Goal: Find specific page/section: Find specific page/section

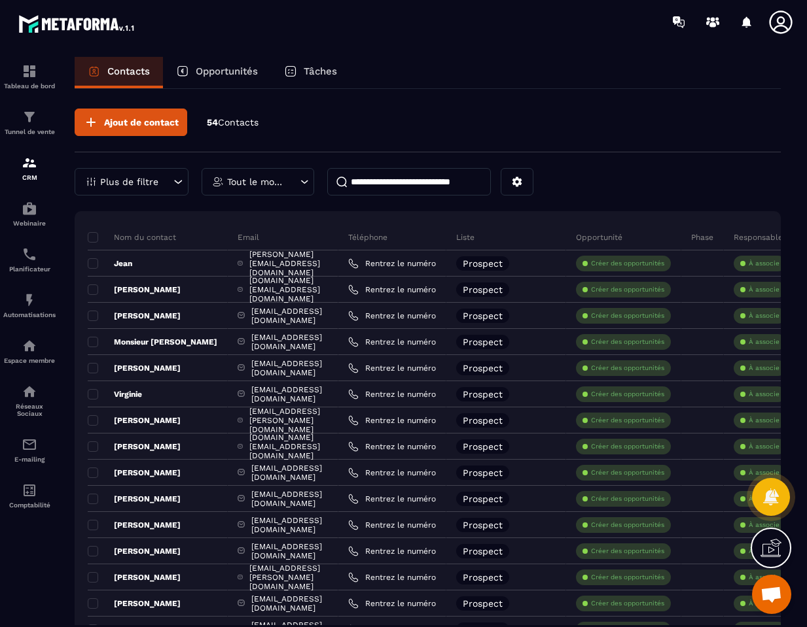
click at [277, 183] on p "Tout le monde" at bounding box center [256, 181] width 58 height 9
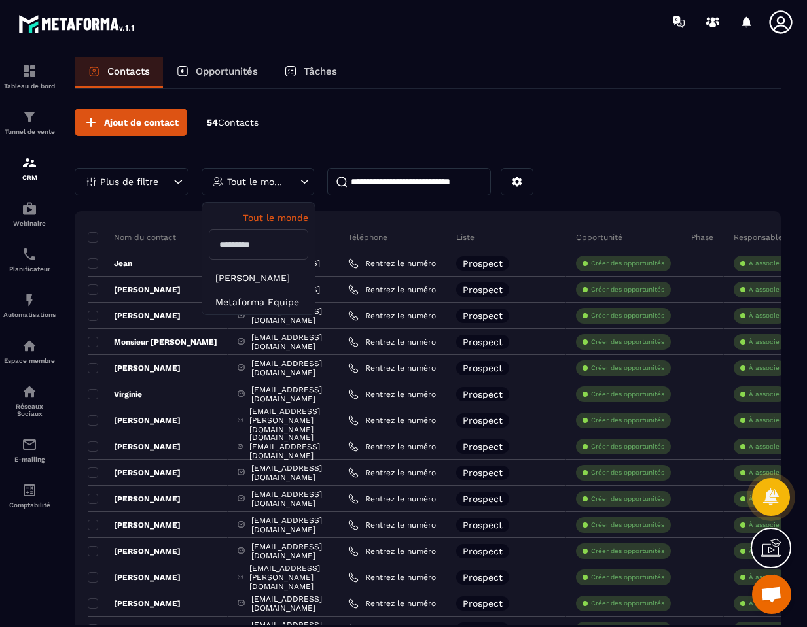
click at [167, 181] on div "Plus de filtre" at bounding box center [132, 181] width 114 height 27
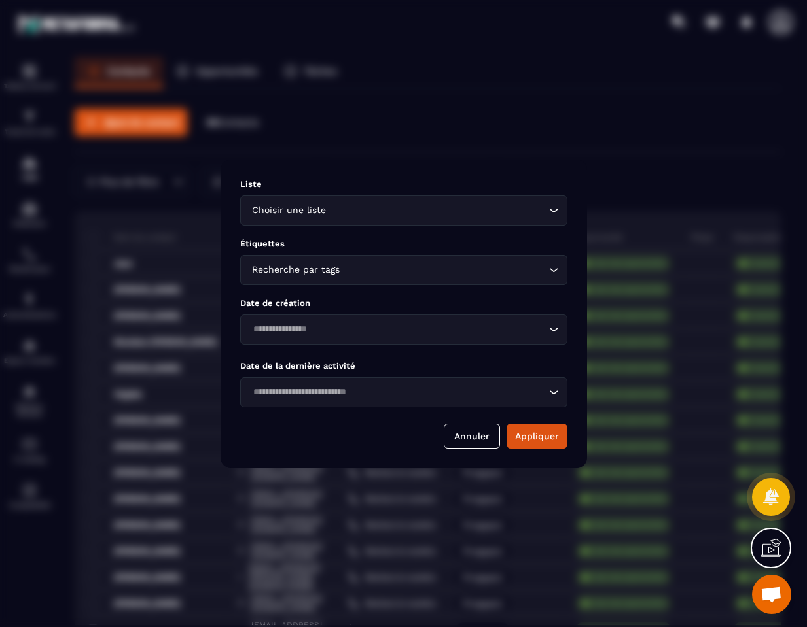
click at [330, 203] on input "Search for option" at bounding box center [436, 210] width 217 height 14
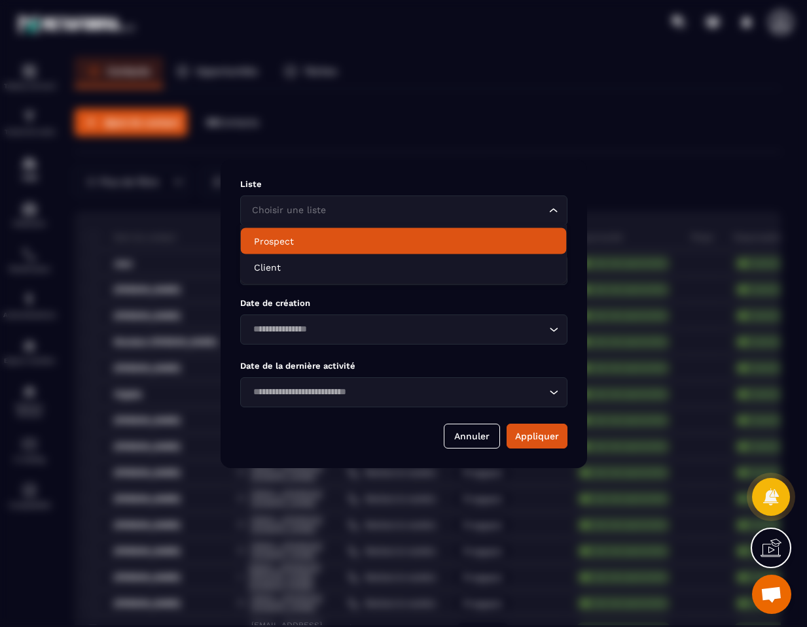
click at [332, 239] on p "Prospect" at bounding box center [404, 241] width 300 height 13
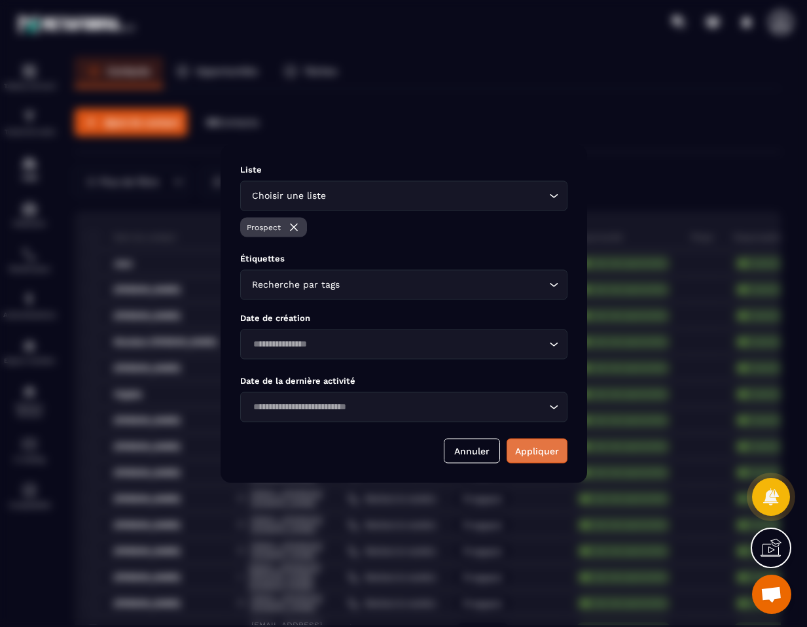
click at [521, 448] on button "Appliquer" at bounding box center [536, 450] width 61 height 25
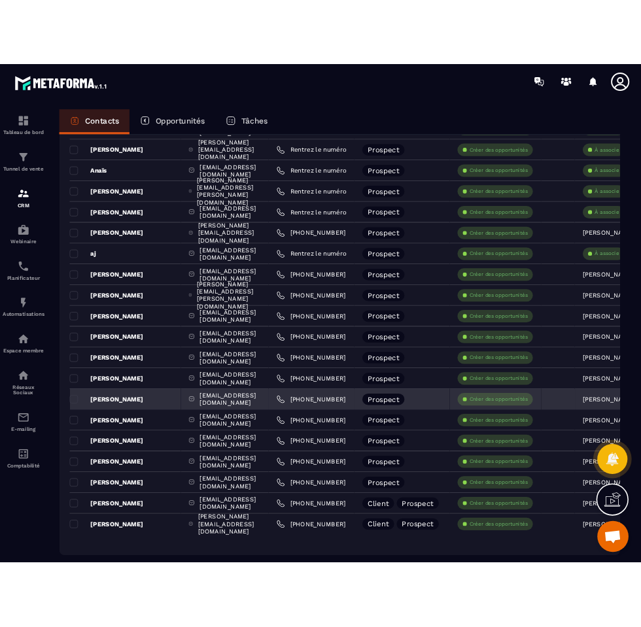
scroll to position [692, 0]
